Goal: Transaction & Acquisition: Purchase product/service

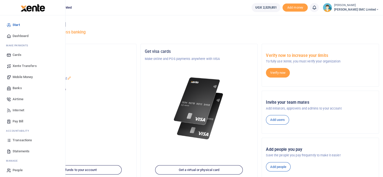
click at [14, 138] on span "Transactions" at bounding box center [22, 140] width 19 height 5
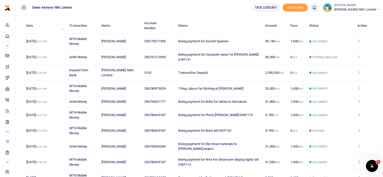
scroll to position [70, 0]
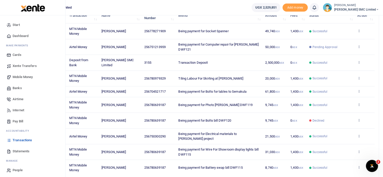
click at [20, 74] on link "Mobile Money" at bounding box center [32, 76] width 57 height 11
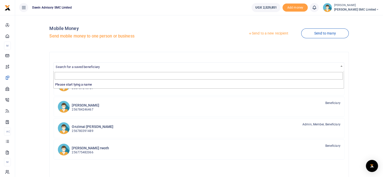
click at [80, 66] on span "Search for a saved beneficiary" at bounding box center [78, 67] width 44 height 4
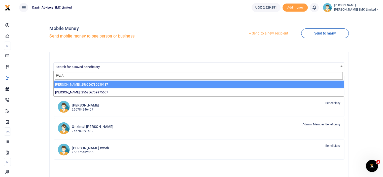
type input "PALA"
select select "3598"
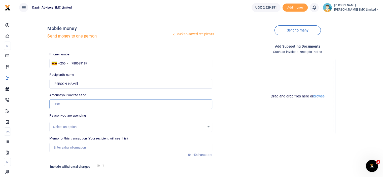
click at [66, 102] on input "Amount you want to send" at bounding box center [130, 104] width 163 height 10
type input "110,000"
click at [243, 128] on div "Drop your files here Drag and drop files here or browse Powered by Uppy" at bounding box center [297, 97] width 163 height 84
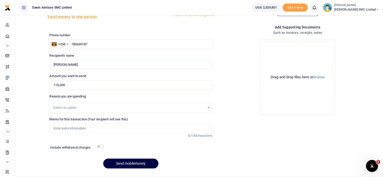
scroll to position [20, 0]
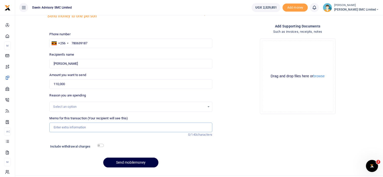
click at [89, 127] on input "Memo for this transaction (Your recipient will see this)" at bounding box center [130, 128] width 163 height 10
click at [245, 126] on div "Add supporting Documents Such as invoices, receipts, notes Drop your files here…" at bounding box center [297, 97] width 167 height 148
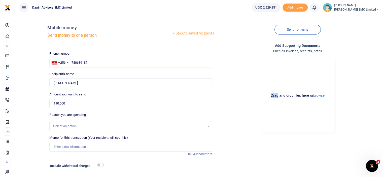
scroll to position [0, 0]
click at [245, 126] on div "Drop your files here Drag and drop files here or browse Powered by Uppy" at bounding box center [297, 97] width 163 height 84
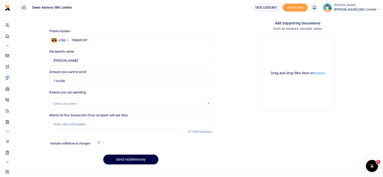
scroll to position [31, 0]
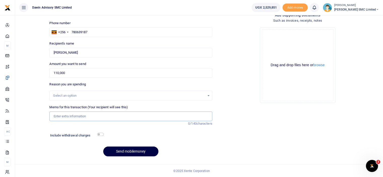
click at [63, 116] on input "Memo for this transaction (Your recipient will see this)" at bounding box center [130, 116] width 163 height 10
type input "Being payment for Plastic dust bins bill DWF122"
click at [100, 133] on input "checkbox" at bounding box center [100, 134] width 7 height 3
checkbox input "true"
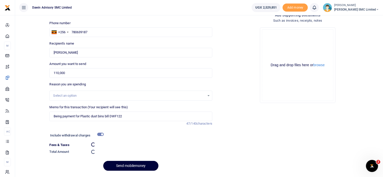
click at [124, 165] on button "Send mobilemoney" at bounding box center [130, 166] width 55 height 10
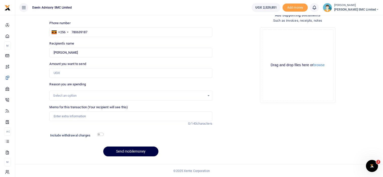
click at [219, 84] on div "Drop your files here Drag and drop files here or browse Powered by Uppy" at bounding box center [297, 65] width 163 height 84
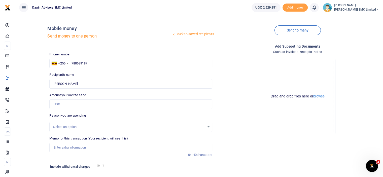
click at [242, 94] on div "Drop your files here Drag and drop files here or browse Powered by Uppy" at bounding box center [297, 97] width 163 height 84
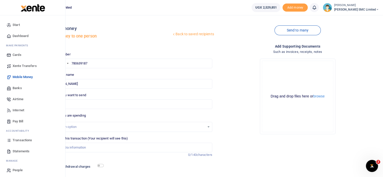
click at [16, 138] on span "Transactions" at bounding box center [22, 140] width 19 height 5
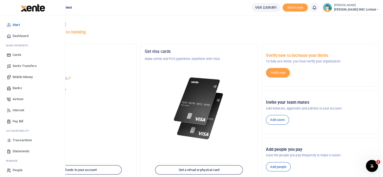
click at [17, 141] on span "Transactions" at bounding box center [22, 140] width 19 height 5
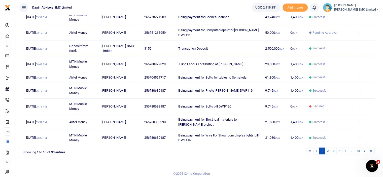
scroll to position [103, 0]
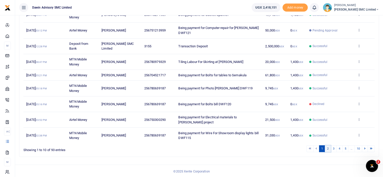
click at [329, 146] on link "2" at bounding box center [327, 148] width 6 height 7
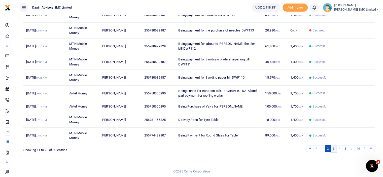
click at [333, 147] on link "3" at bounding box center [333, 148] width 6 height 7
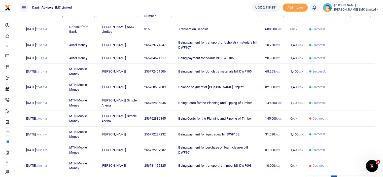
scroll to position [93, 0]
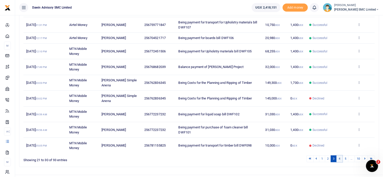
click at [339, 157] on link "4" at bounding box center [339, 158] width 6 height 7
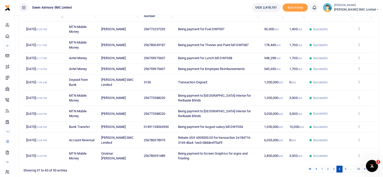
scroll to position [83, 0]
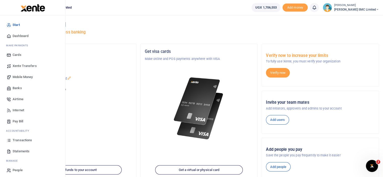
click at [31, 137] on link "Transactions" at bounding box center [32, 140] width 57 height 11
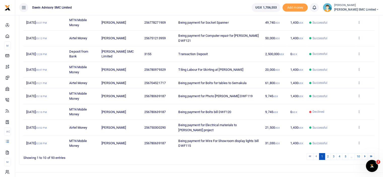
scroll to position [103, 0]
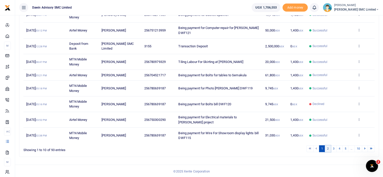
click at [328, 147] on link "2" at bounding box center [327, 148] width 6 height 7
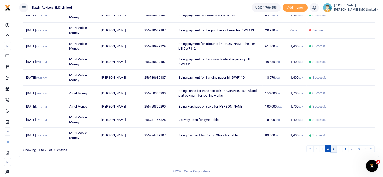
click at [334, 148] on link "3" at bounding box center [333, 148] width 6 height 7
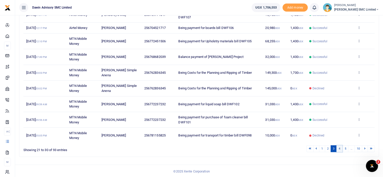
click at [339, 149] on link "4" at bounding box center [339, 148] width 6 height 7
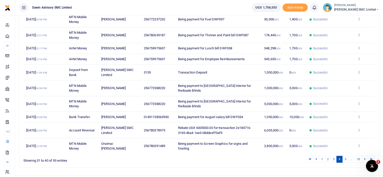
scroll to position [73, 0]
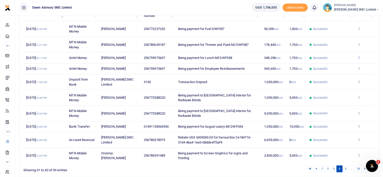
click at [358, 57] on icon at bounding box center [358, 58] width 3 height 4
click at [337, 65] on link "View details" at bounding box center [340, 65] width 40 height 7
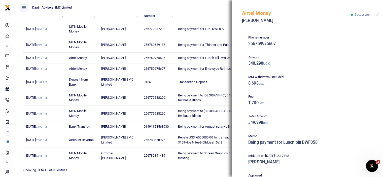
scroll to position [110, 0]
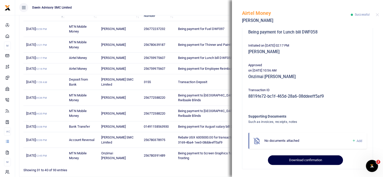
click at [314, 158] on button "Download confirmation" at bounding box center [305, 160] width 75 height 10
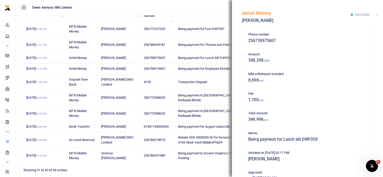
scroll to position [0, 0]
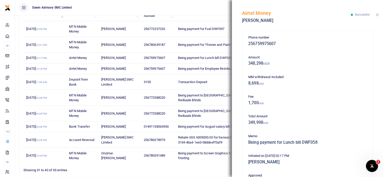
click at [376, 16] on button "Close" at bounding box center [376, 14] width 3 height 3
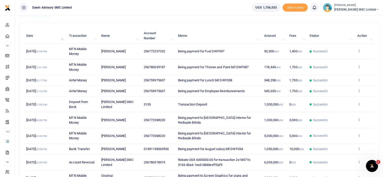
scroll to position [60, 0]
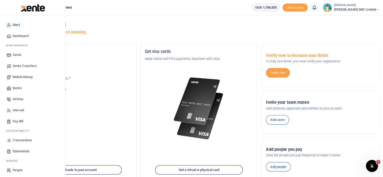
click at [31, 142] on span "Transactions" at bounding box center [22, 140] width 19 height 5
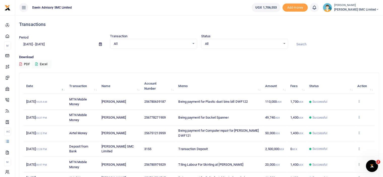
click at [358, 117] on icon at bounding box center [358, 117] width 3 height 4
click at [341, 124] on link "View details" at bounding box center [340, 125] width 40 height 7
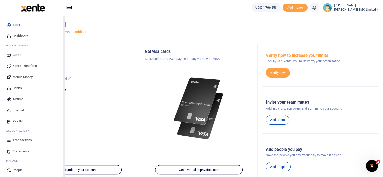
click at [19, 140] on span "Transactions" at bounding box center [22, 140] width 19 height 5
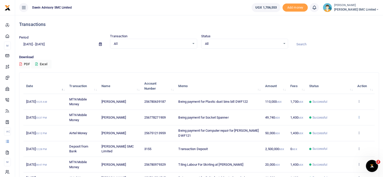
click at [359, 116] on icon at bounding box center [358, 117] width 3 height 4
click at [340, 124] on link "View details" at bounding box center [340, 125] width 40 height 7
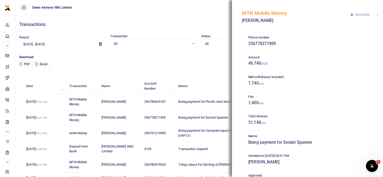
scroll to position [110, 0]
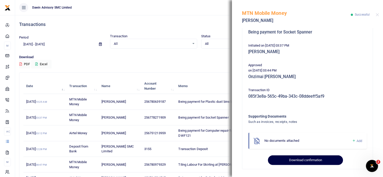
click at [309, 160] on button "Download confirmation" at bounding box center [305, 160] width 75 height 10
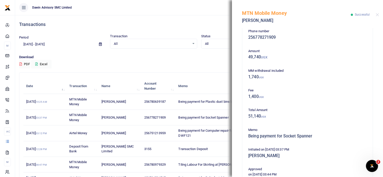
scroll to position [0, 0]
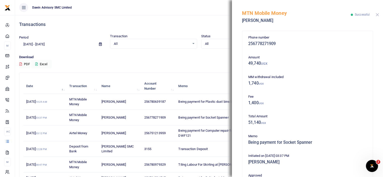
click at [375, 15] on button "Close" at bounding box center [376, 14] width 3 height 3
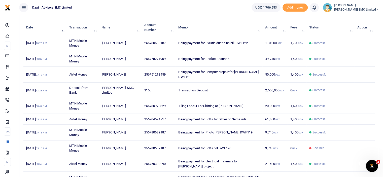
scroll to position [60, 0]
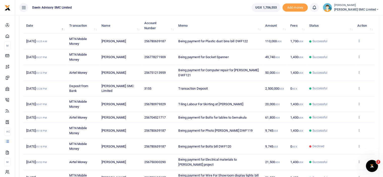
click at [357, 39] on icon at bounding box center [358, 41] width 3 height 4
click at [346, 47] on link "View details" at bounding box center [340, 49] width 40 height 7
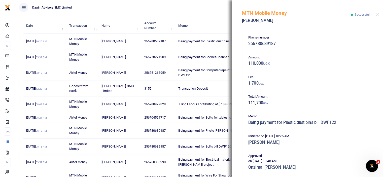
scroll to position [91, 0]
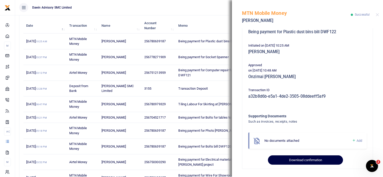
click at [306, 163] on button "Download confirmation" at bounding box center [305, 160] width 75 height 10
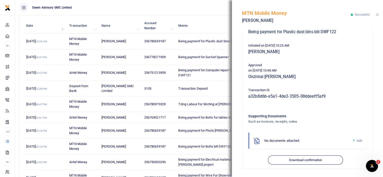
click at [376, 14] on button "Close" at bounding box center [376, 14] width 3 height 3
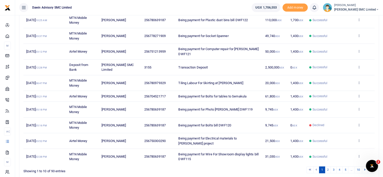
scroll to position [82, 0]
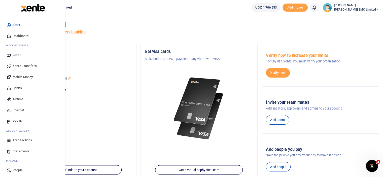
click at [26, 75] on span "Mobile Money" at bounding box center [23, 76] width 20 height 5
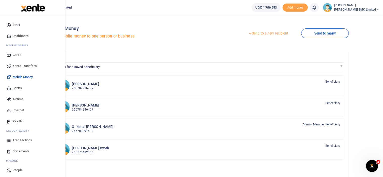
click at [19, 139] on span "Transactions" at bounding box center [22, 140] width 19 height 5
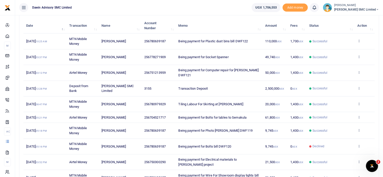
scroll to position [50, 0]
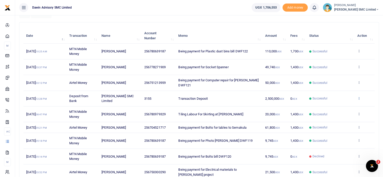
click at [358, 96] on icon at bounding box center [358, 98] width 3 height 4
click at [335, 105] on link "View details" at bounding box center [340, 106] width 40 height 7
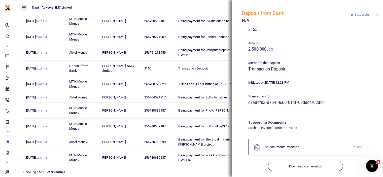
scroll to position [20, 0]
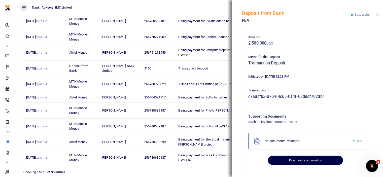
click at [323, 157] on button "Download confirmation" at bounding box center [305, 160] width 75 height 10
click at [286, 158] on button "Download confirmation" at bounding box center [305, 160] width 75 height 10
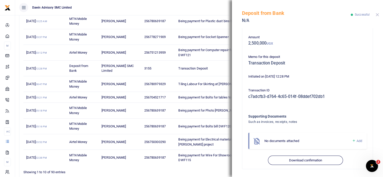
click at [377, 16] on button "Close" at bounding box center [376, 14] width 3 height 3
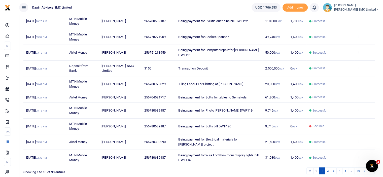
click at [358, 85] on icon at bounding box center [358, 84] width 3 height 4
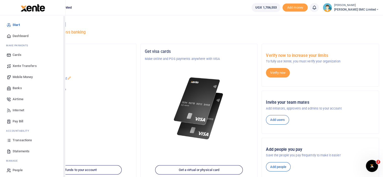
click at [17, 139] on span "Transactions" at bounding box center [22, 140] width 19 height 5
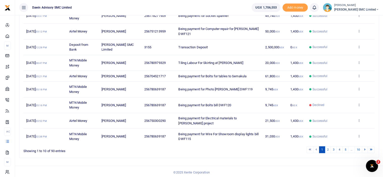
scroll to position [103, 0]
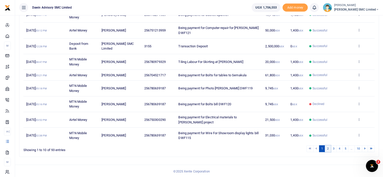
click at [328, 149] on link "2" at bounding box center [327, 148] width 6 height 7
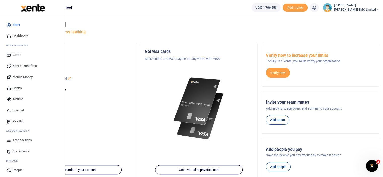
click at [15, 139] on span "Transactions" at bounding box center [22, 140] width 19 height 5
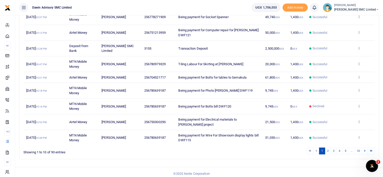
scroll to position [101, 0]
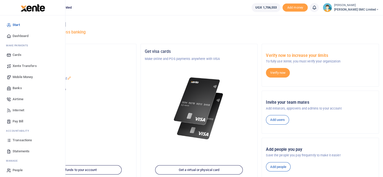
click at [23, 136] on link "Transactions" at bounding box center [32, 140] width 57 height 11
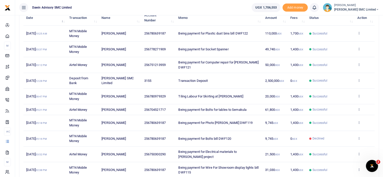
scroll to position [103, 0]
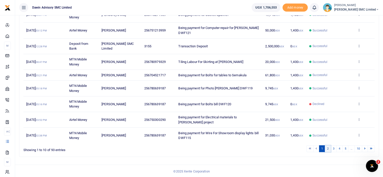
click at [327, 146] on link "2" at bounding box center [327, 148] width 6 height 7
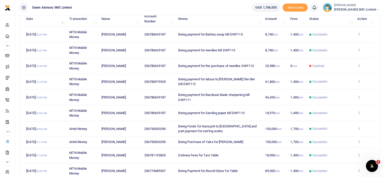
scroll to position [52, 0]
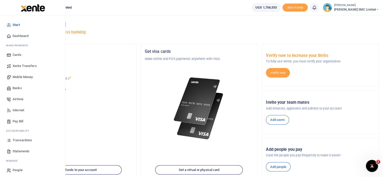
click at [18, 141] on span "Transactions" at bounding box center [22, 140] width 19 height 5
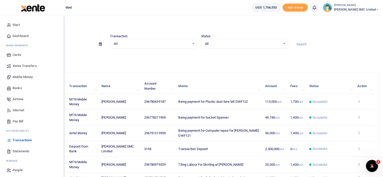
click at [20, 76] on span "Mobile Money" at bounding box center [23, 76] width 20 height 5
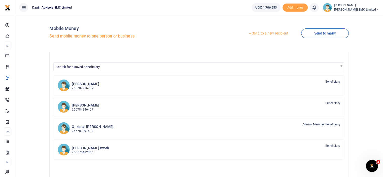
click at [261, 33] on link "Send to a new recipient" at bounding box center [268, 33] width 66 height 9
click at [94, 67] on div at bounding box center [191, 88] width 383 height 177
click at [80, 65] on span "Search for a saved beneficiary" at bounding box center [78, 67] width 44 height 4
click at [74, 76] on input "Search" at bounding box center [199, 76] width 288 height 8
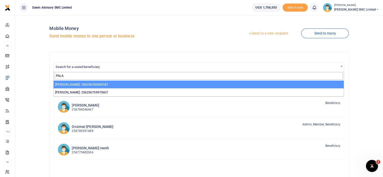
type input "PALA"
select select "3598"
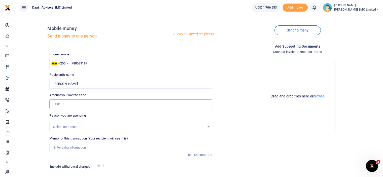
click at [73, 104] on input "Amount you want to send" at bounding box center [130, 104] width 163 height 10
type input "596,000"
click at [241, 120] on div "Drop your files here Drag and drop files here or browse Powered by Uppy" at bounding box center [297, 97] width 163 height 84
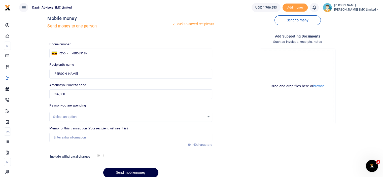
scroll to position [31, 0]
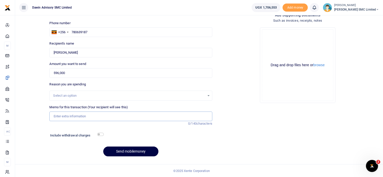
click at [80, 115] on input "Memo for this transaction (Your recipient will see this)" at bounding box center [130, 116] width 163 height 10
click at [115, 117] on input "Being payment for boards bill DWF106" at bounding box center [130, 116] width 163 height 10
type input "Being payment for boards and drawer runners DWF125"
click at [101, 135] on input "checkbox" at bounding box center [100, 134] width 7 height 3
checkbox input "true"
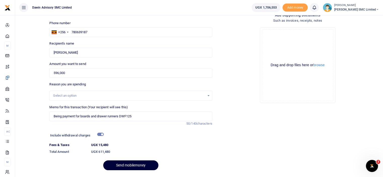
click at [138, 164] on button "Send mobilemoney" at bounding box center [130, 165] width 55 height 10
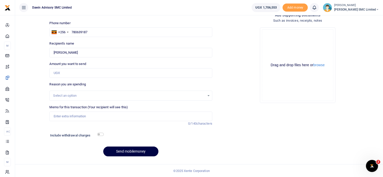
click at [257, 87] on div "Drop your files here Drag and drop files here or browse Powered by Uppy" at bounding box center [297, 65] width 163 height 84
click at [231, 139] on div "Add supporting Documents Such as invoices, receipts, notes Drop your files here…" at bounding box center [297, 86] width 167 height 148
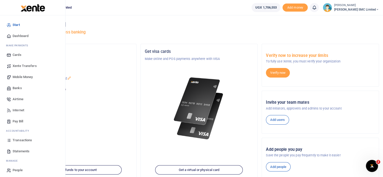
click at [20, 139] on span "Transactions" at bounding box center [22, 140] width 19 height 5
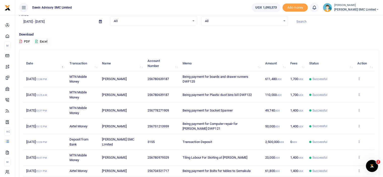
scroll to position [30, 0]
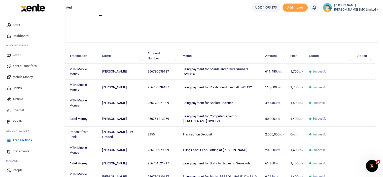
click at [15, 151] on span "Statements" at bounding box center [21, 151] width 17 height 5
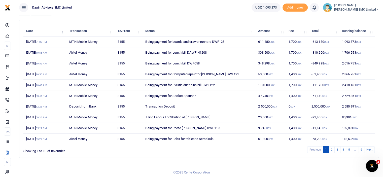
scroll to position [54, 0]
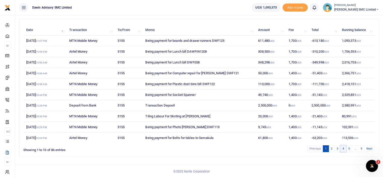
click at [343, 147] on link "4" at bounding box center [343, 148] width 6 height 7
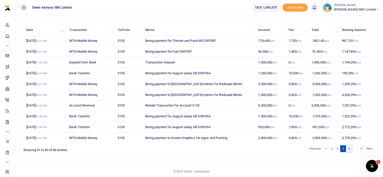
click at [348, 147] on link "5" at bounding box center [349, 148] width 6 height 7
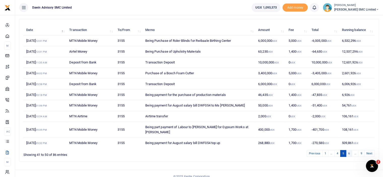
click at [349, 150] on link "6" at bounding box center [349, 153] width 6 height 7
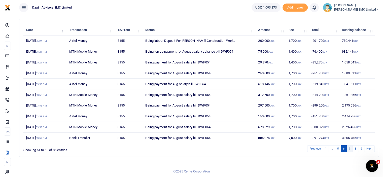
click at [348, 148] on link "7" at bounding box center [349, 148] width 6 height 7
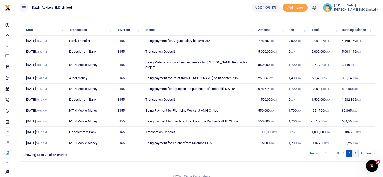
click at [355, 150] on link "8" at bounding box center [355, 153] width 6 height 7
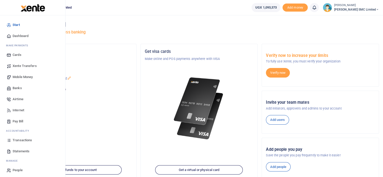
click at [17, 137] on link "Transactions" at bounding box center [32, 140] width 57 height 11
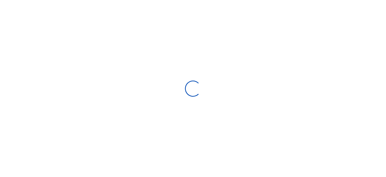
select select
type input "[DATE] - [DATE]"
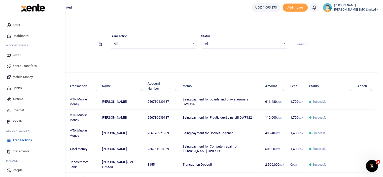
click at [20, 148] on link "Statements" at bounding box center [32, 151] width 57 height 11
click at [18, 150] on span "Statements" at bounding box center [21, 151] width 17 height 5
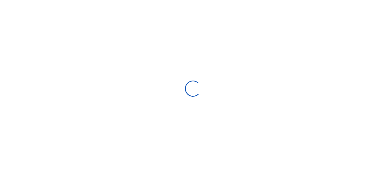
select select "ALL"
type input "[DATE] - [DATE]"
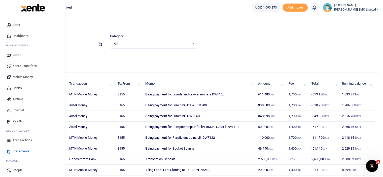
click at [16, 138] on span "Transactions" at bounding box center [22, 140] width 19 height 5
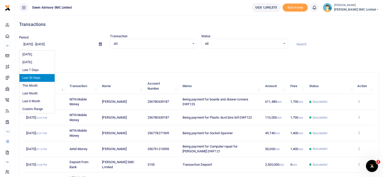
click at [39, 43] on input "[DATE] - [DATE]" at bounding box center [57, 44] width 76 height 9
click at [33, 100] on li "Last 6 Month" at bounding box center [36, 101] width 35 height 8
type input "[DATE] - [DATE]"
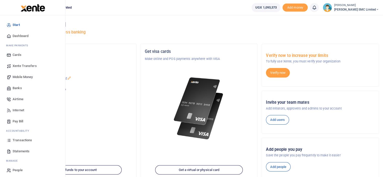
click at [23, 138] on span "Transactions" at bounding box center [22, 140] width 19 height 5
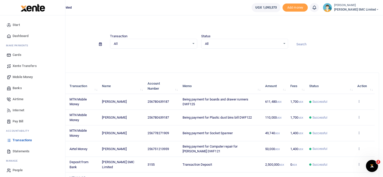
click at [24, 74] on span "Mobile Money" at bounding box center [23, 76] width 20 height 5
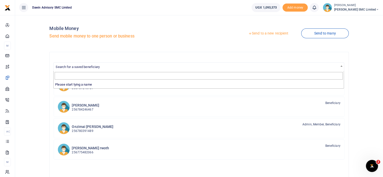
click at [88, 64] on span "Search for a saved beneficiary" at bounding box center [199, 67] width 290 height 8
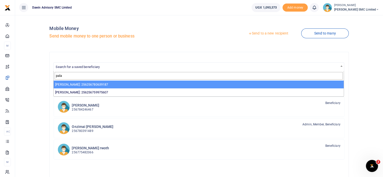
type input "pala"
select select "3598"
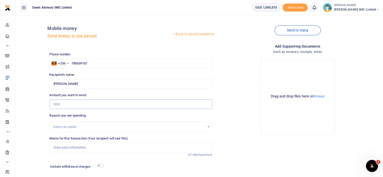
click at [61, 102] on input "Amount you want to send" at bounding box center [130, 104] width 163 height 10
type input "25,000"
click at [241, 107] on div "Drop your files here Drag and drop files here or browse Powered by Uppy" at bounding box center [297, 97] width 163 height 84
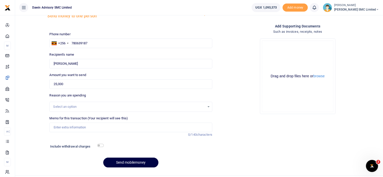
scroll to position [31, 0]
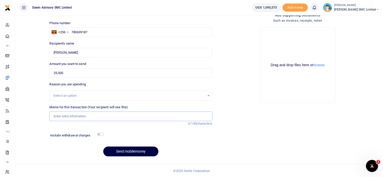
click at [80, 117] on input "Memo for this transaction (Your recipient will see this)" at bounding box center [130, 116] width 163 height 10
click at [128, 117] on input "Being payment for August salary bill DWF054" at bounding box center [130, 116] width 163 height 10
type input "Being payment for to up for Upholstry materials"
click at [100, 135] on input "checkbox" at bounding box center [100, 134] width 7 height 3
checkbox input "true"
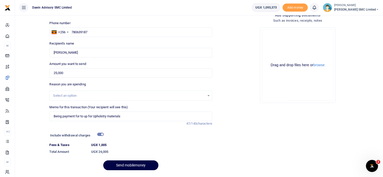
click at [250, 121] on div "Add supporting Documents Such as invoices, receipts, notes Drop your files here…" at bounding box center [297, 93] width 167 height 162
click at [128, 117] on input "Being payment for to up for Upholstry materials" at bounding box center [130, 116] width 163 height 10
type input "Being payment for to up for Upholstry materials bill DWF126"
click at [121, 167] on button "Send mobilemoney" at bounding box center [130, 165] width 55 height 10
